Goal: Navigation & Orientation: Find specific page/section

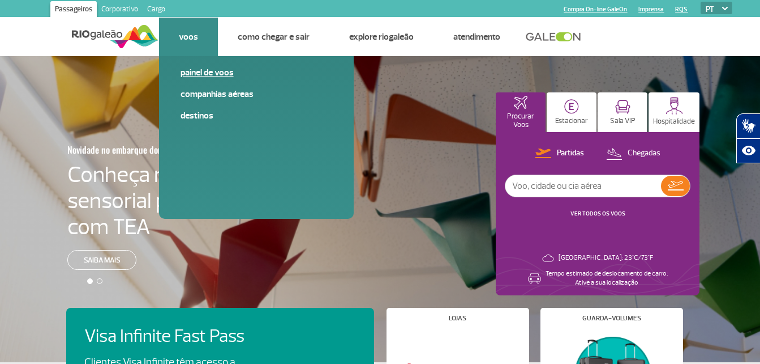
click at [191, 71] on link "Painel de voos" at bounding box center [257, 72] width 152 height 12
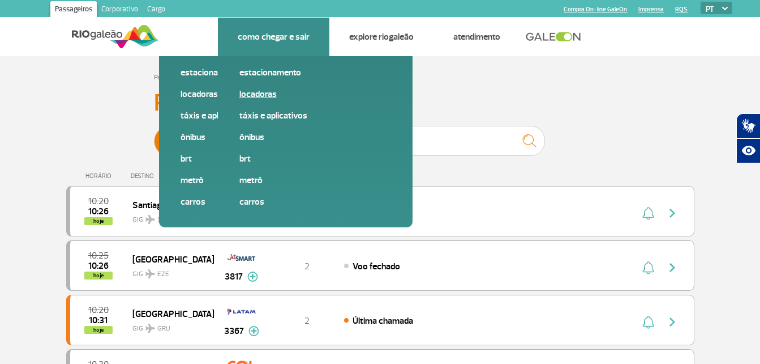
click at [272, 96] on link "Locadoras" at bounding box center [316, 94] width 152 height 12
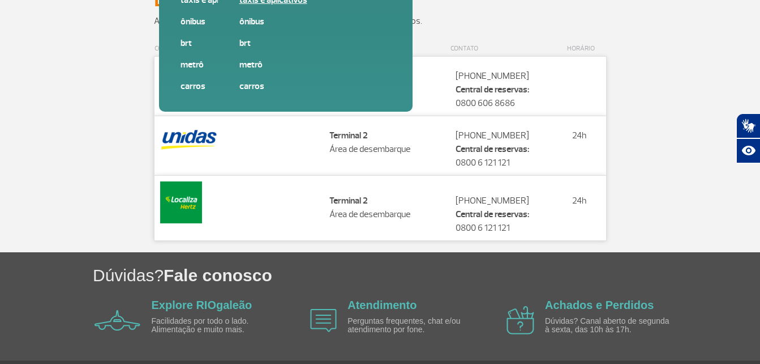
scroll to position [97, 0]
